Goal: Information Seeking & Learning: Find specific fact

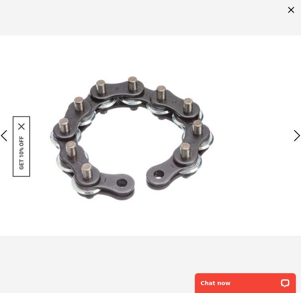
click at [2, 134] on div "Previous" at bounding box center [4, 136] width 20 height 28
click at [5, 139] on div "Previous" at bounding box center [4, 136] width 20 height 28
click at [4, 137] on div "Previous" at bounding box center [4, 136] width 20 height 28
click at [19, 130] on icon "close icon" at bounding box center [21, 127] width 6 height 6
click at [6, 133] on div "Previous" at bounding box center [4, 136] width 20 height 28
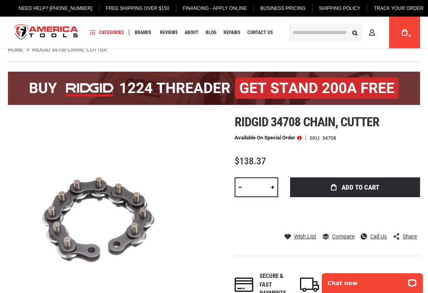
scroll to position [10, 0]
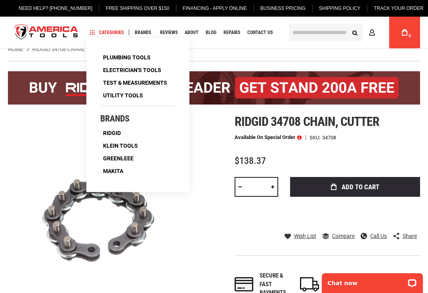
click at [0, 0] on img at bounding box center [0, 0] width 0 height 0
click at [124, 30] on span "Categories" at bounding box center [107, 33] width 34 height 6
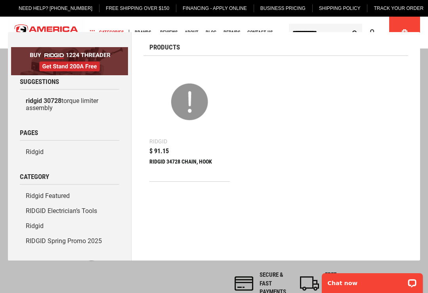
type input "**********"
click at [201, 163] on div "RIDGID 34728 CHAIN, HOOK" at bounding box center [189, 168] width 80 height 19
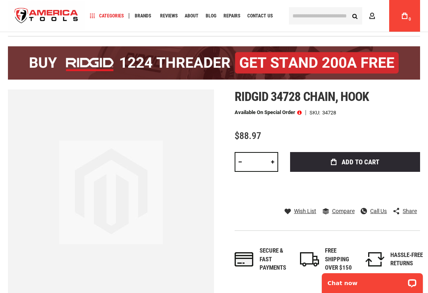
click at [376, 138] on div "$88.97" at bounding box center [328, 136] width 186 height 10
click at [373, 117] on div "Ridgid 34728 chain, hook Available on Special Order SKU 34728 $88.97 Total: $ 8…" at bounding box center [328, 189] width 186 height 199
click at [377, 128] on div "Ridgid 34728 chain, hook Available on Special Order SKU 34728 $88.97 Total: $ 8…" at bounding box center [328, 189] width 186 height 199
